Goal: Communication & Community: Answer question/provide support

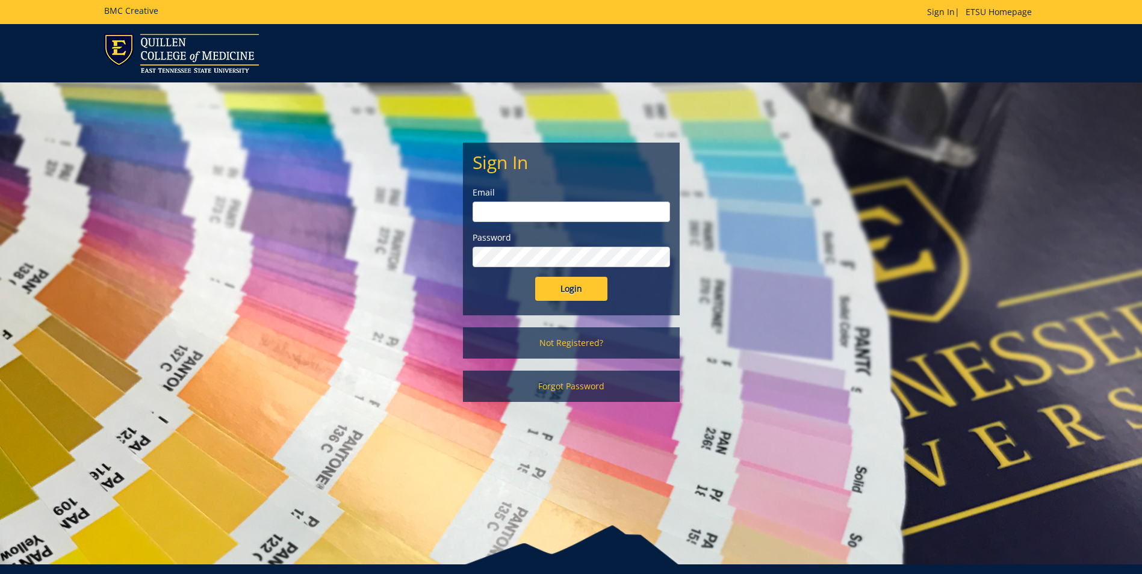
type input "projects@etsu.edu"
click at [571, 285] on input "Login" at bounding box center [571, 289] width 72 height 24
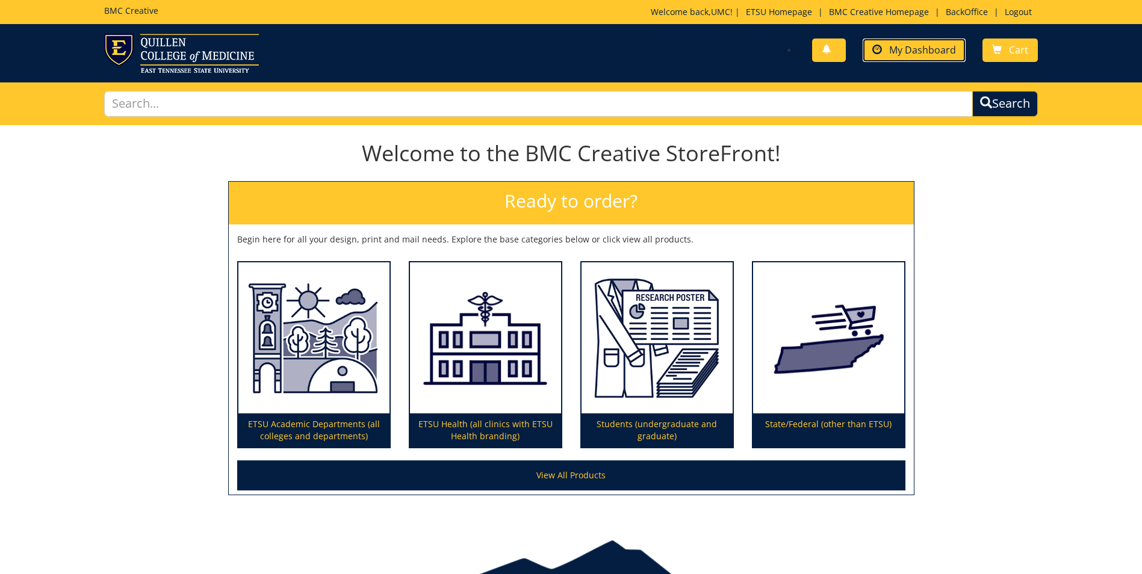
click at [918, 44] on span "My Dashboard" at bounding box center [922, 49] width 67 height 13
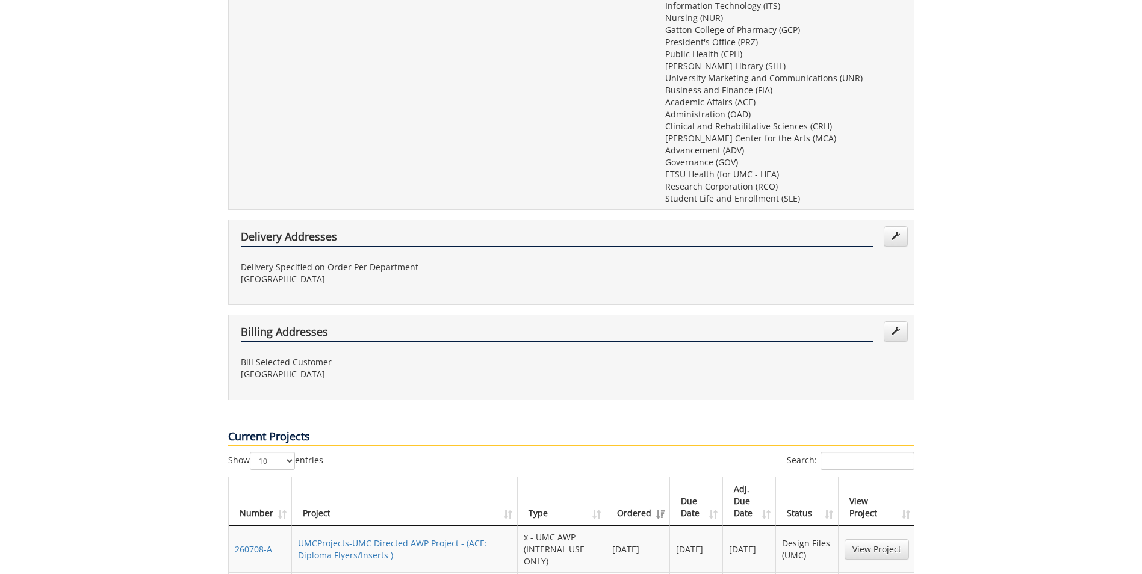
scroll to position [662, 0]
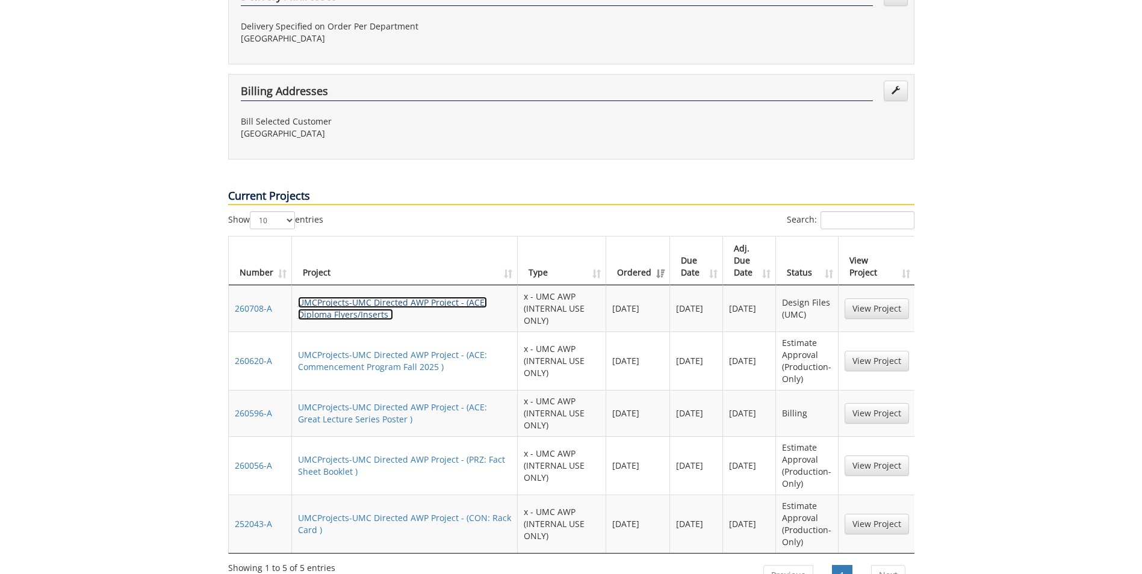
click at [371, 297] on link "UMCProjects-UMC Directed AWP Project - (ACE: Diploma Flyers/Inserts )" at bounding box center [392, 308] width 189 height 23
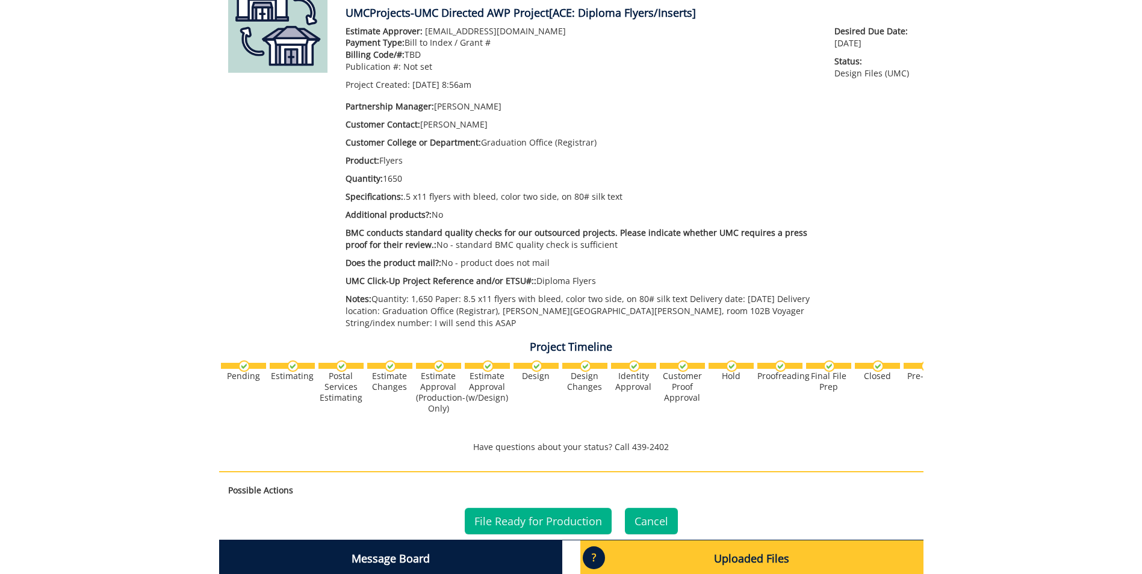
scroll to position [361, 0]
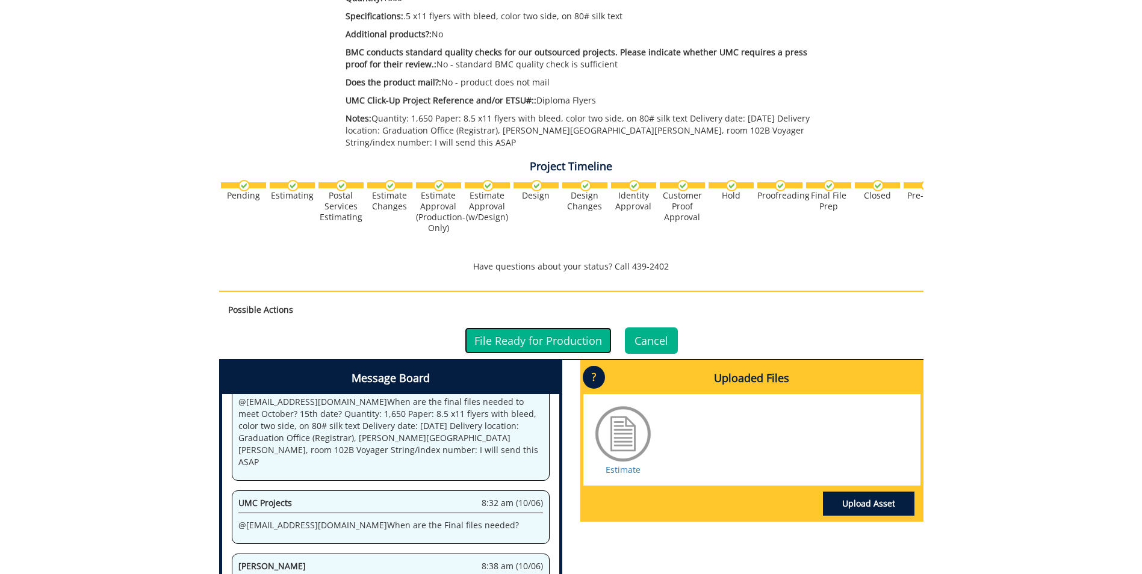
click at [530, 342] on link "File Ready for Production" at bounding box center [538, 341] width 147 height 26
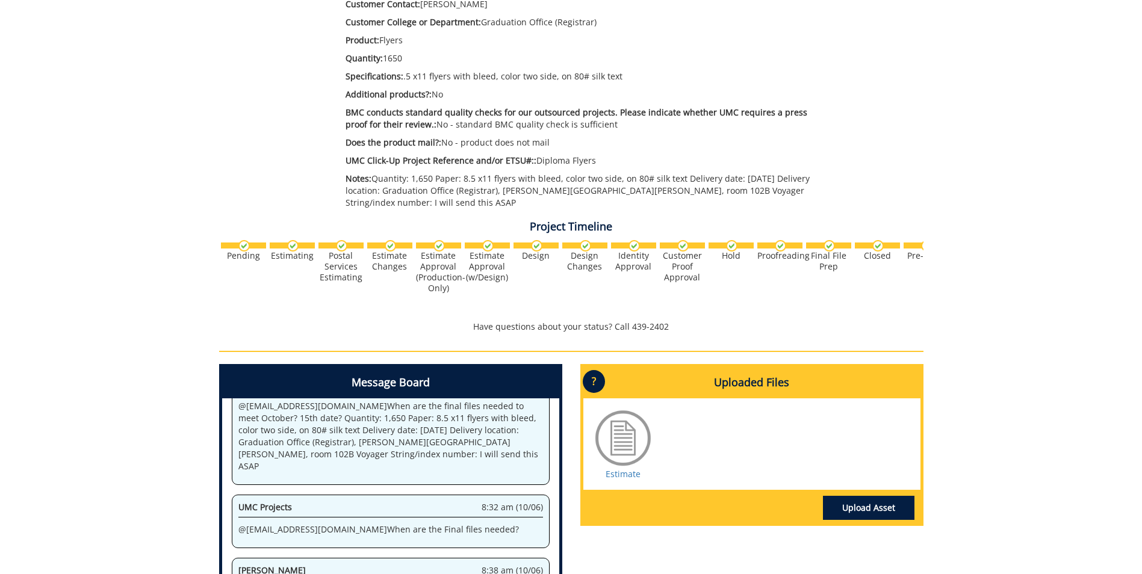
scroll to position [482, 0]
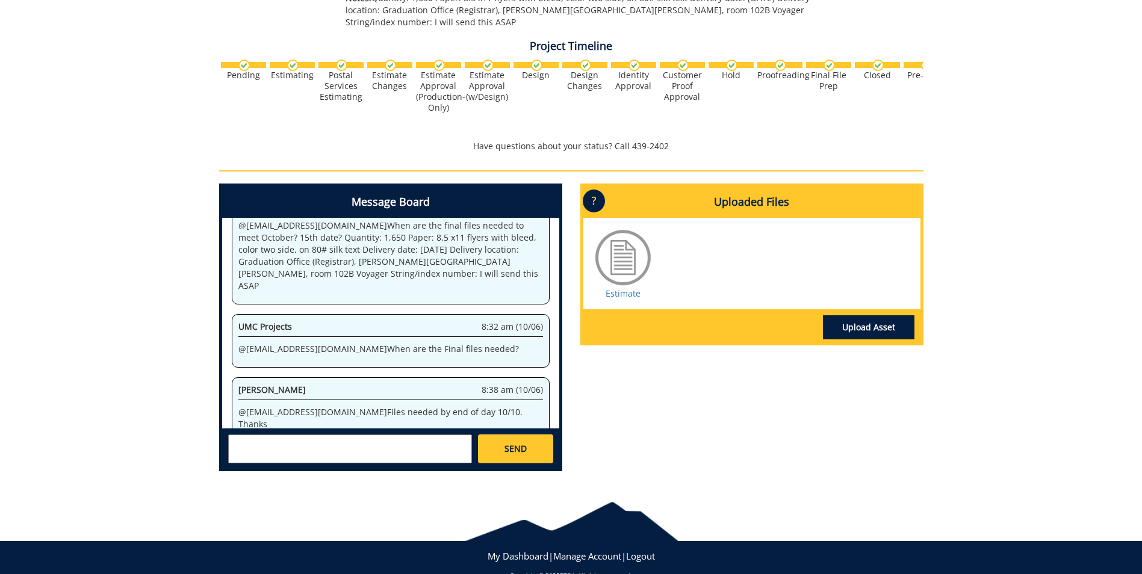
click at [340, 443] on textarea at bounding box center [350, 449] width 244 height 29
paste textarea "[URL][DOMAIN_NAME]"
type textarea "@[EMAIL_ADDRESS][DOMAIN_NAME] final files here [URL][DOMAIN_NAME]"
click at [544, 447] on link "SEND" at bounding box center [515, 449] width 75 height 29
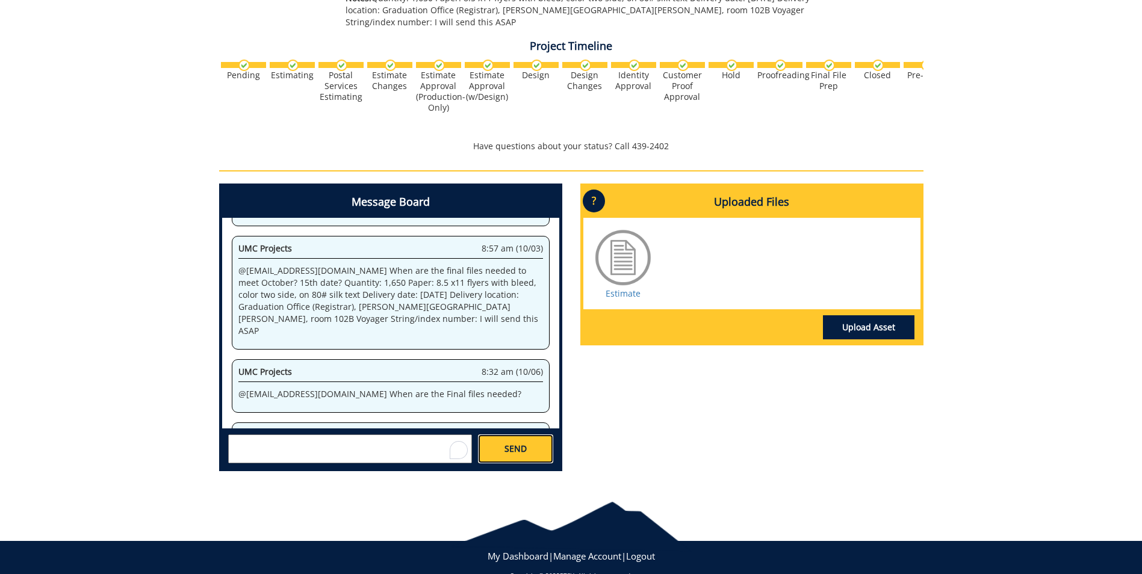
scroll to position [5317, 0]
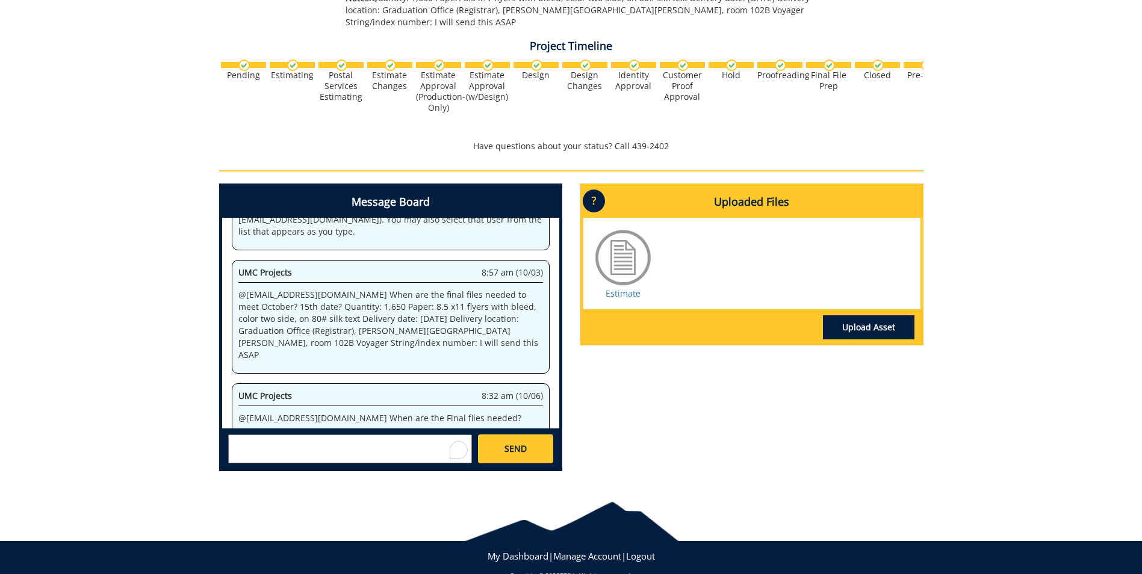
click at [319, 441] on textarea "To enrich screen reader interactions, please activate Accessibility in Grammarl…" at bounding box center [350, 449] width 244 height 29
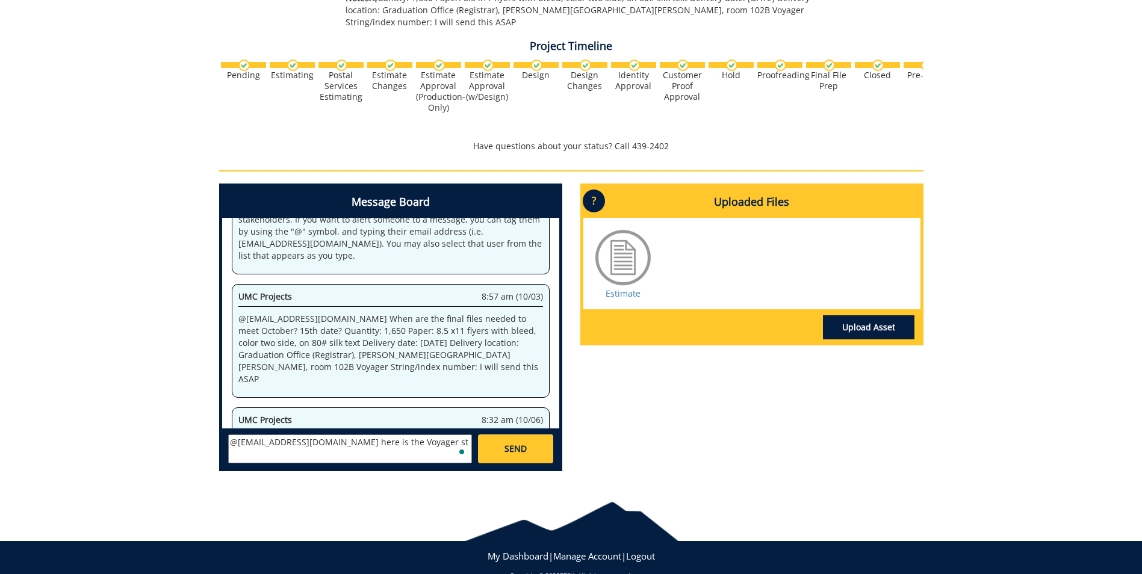
scroll to position [7015, 0]
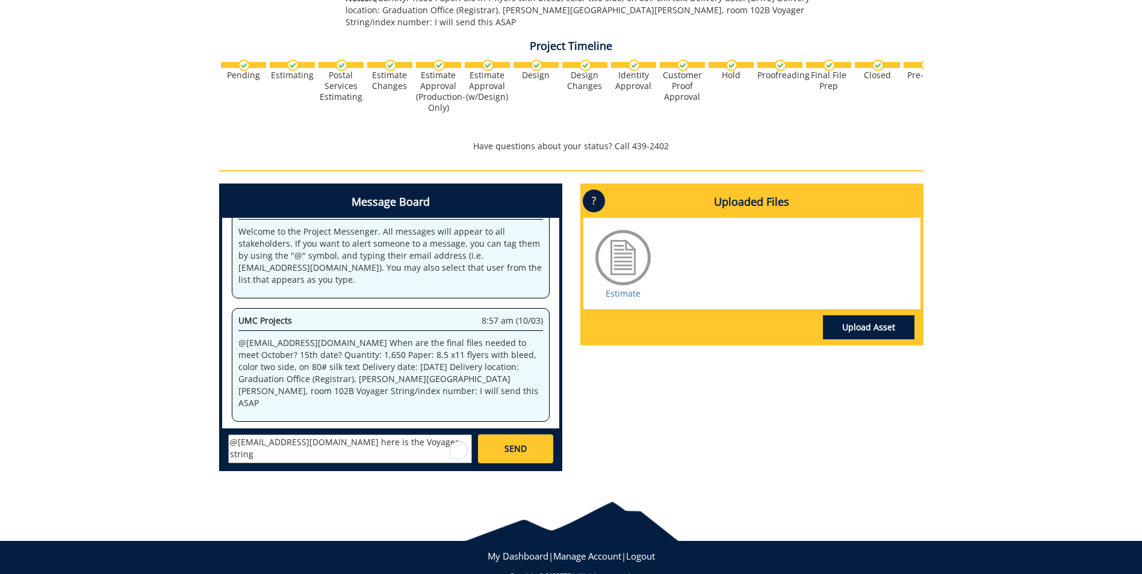
paste textarea "10-41000-100000-100- 74580-450-999-411-999"
click at [330, 447] on textarea "@[EMAIL_ADDRESS][DOMAIN_NAME] here is the Voyager string 10-41000-100000-100- 7…" at bounding box center [350, 449] width 244 height 29
type textarea "@[EMAIL_ADDRESS][DOMAIN_NAME], here is the Voyager string 10-41000-100000-100- …"
click at [523, 456] on link "SEND" at bounding box center [515, 449] width 75 height 29
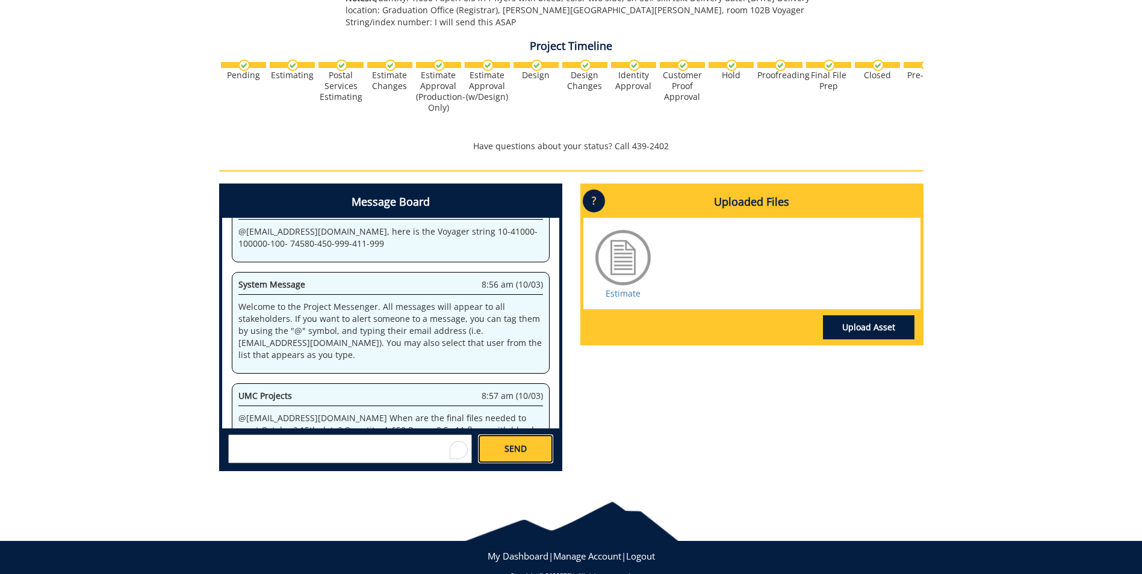
scroll to position [35498, 0]
